Goal: Ask a question

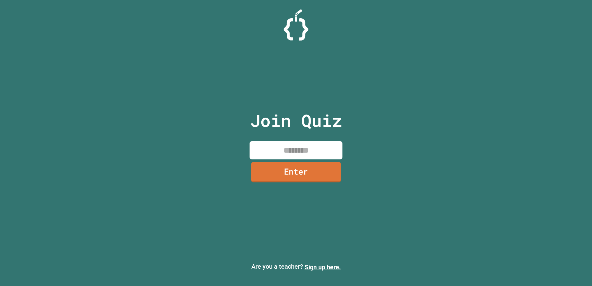
click at [296, 173] on link "Enter" at bounding box center [296, 172] width 90 height 20
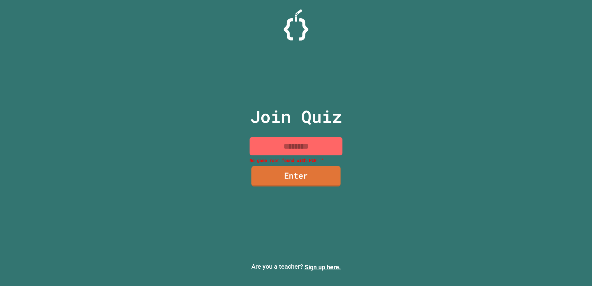
click at [296, 173] on link "Enter" at bounding box center [295, 176] width 89 height 20
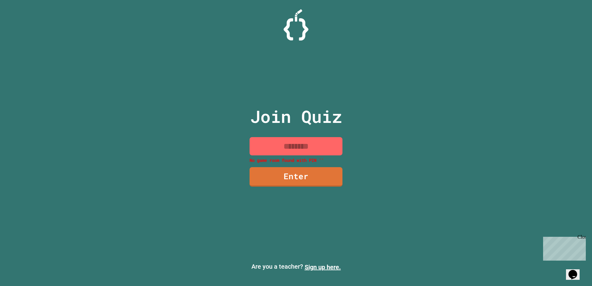
click at [577, 270] on icon "Chat widget" at bounding box center [572, 274] width 9 height 9
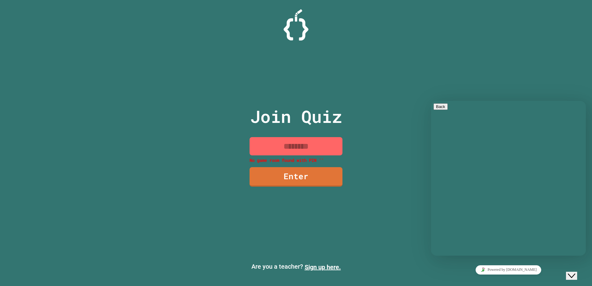
click at [575, 272] on div "Close Chat This icon closes the chat window." at bounding box center [570, 275] width 7 height 7
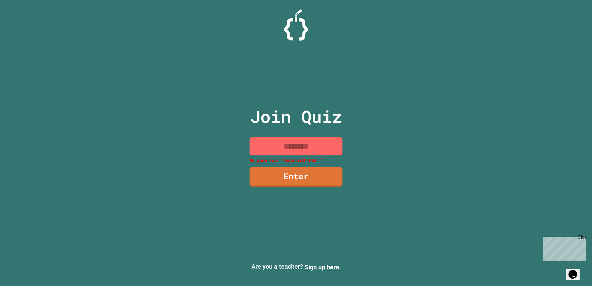
click at [577, 270] on icon "Chat widget" at bounding box center [572, 274] width 9 height 9
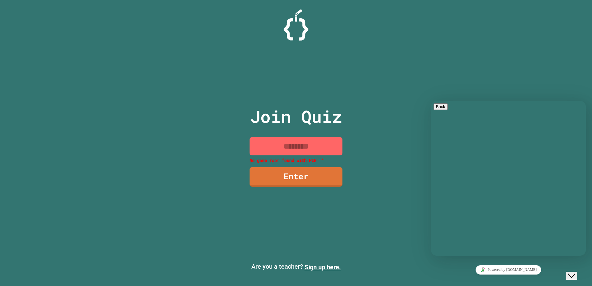
click at [431, 101] on textarea at bounding box center [431, 101] width 0 height 0
type textarea "**********"
click at [568, 272] on button "Close Chat This icon closes the chat window." at bounding box center [571, 276] width 11 height 8
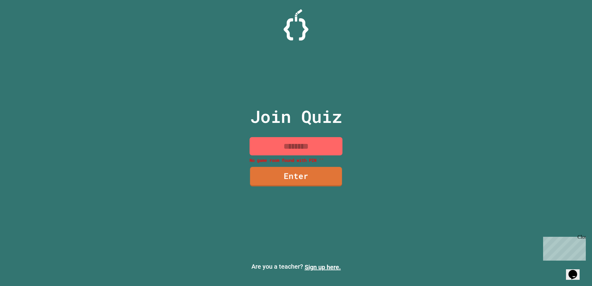
click at [309, 147] on input at bounding box center [295, 146] width 93 height 18
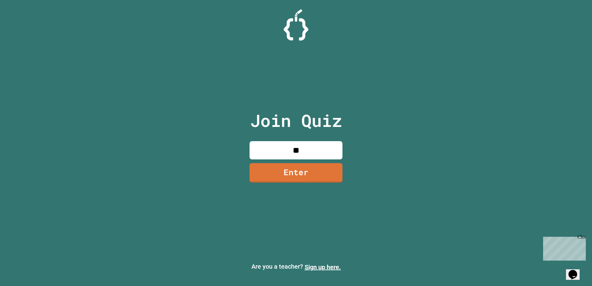
type input "*"
